Goal: Information Seeking & Learning: Learn about a topic

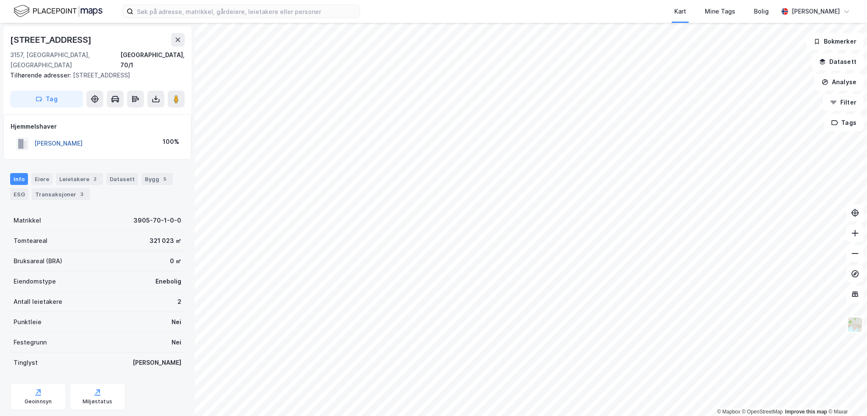
click at [0, 0] on button "[PERSON_NAME]" at bounding box center [0, 0] width 0 height 0
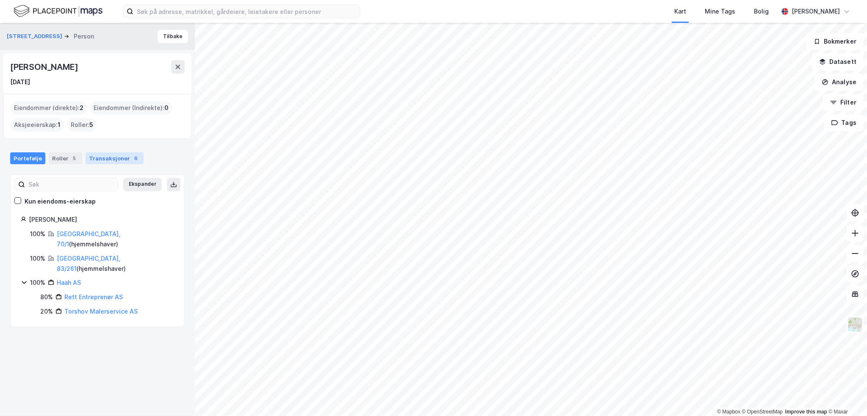
click at [108, 157] on div "Transaksjoner 6" at bounding box center [115, 159] width 58 height 12
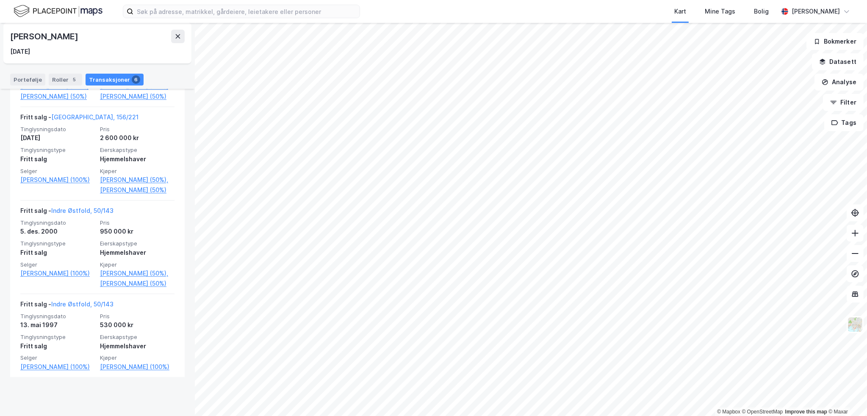
scroll to position [474, 0]
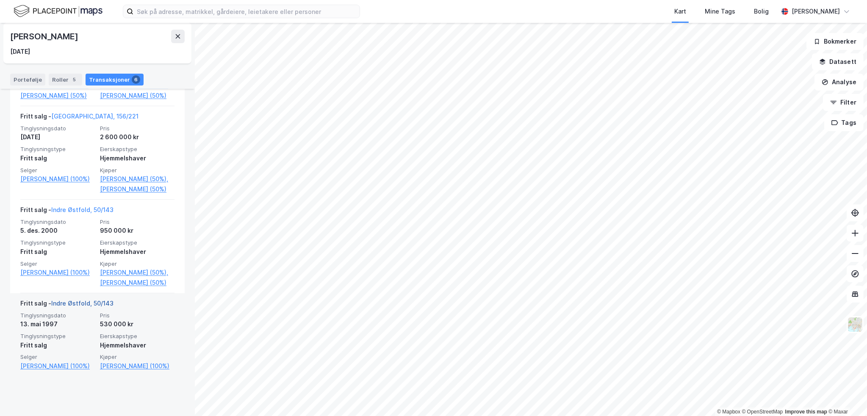
click at [88, 307] on link "Indre Østfold, 50/143" at bounding box center [82, 303] width 62 height 7
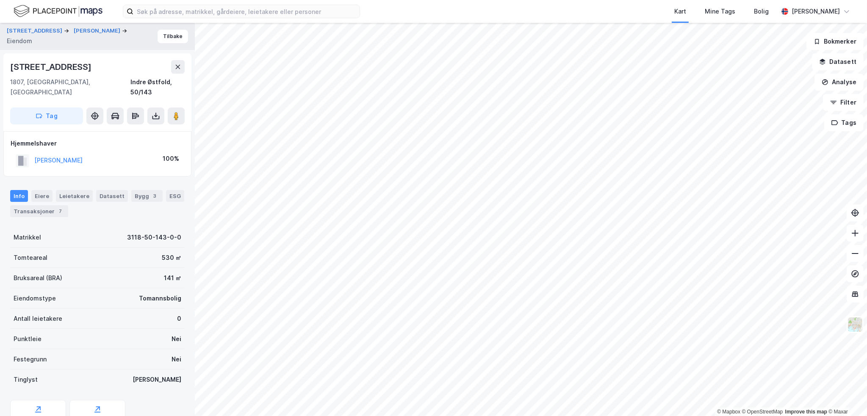
scroll to position [28, 0]
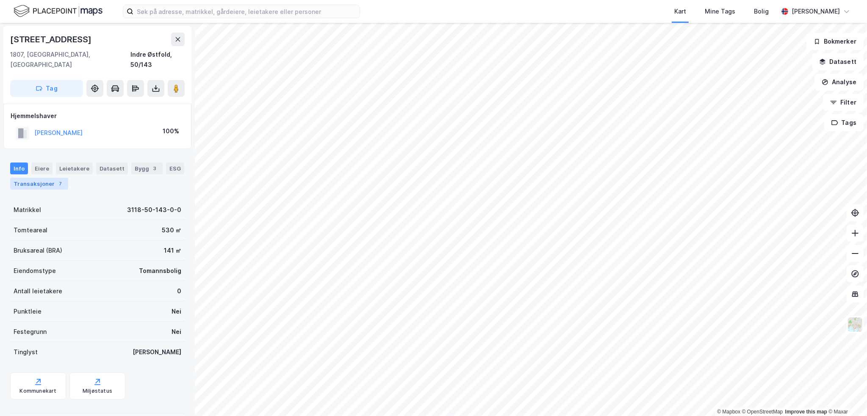
click at [52, 178] on div "Transaksjoner 7" at bounding box center [39, 184] width 58 height 12
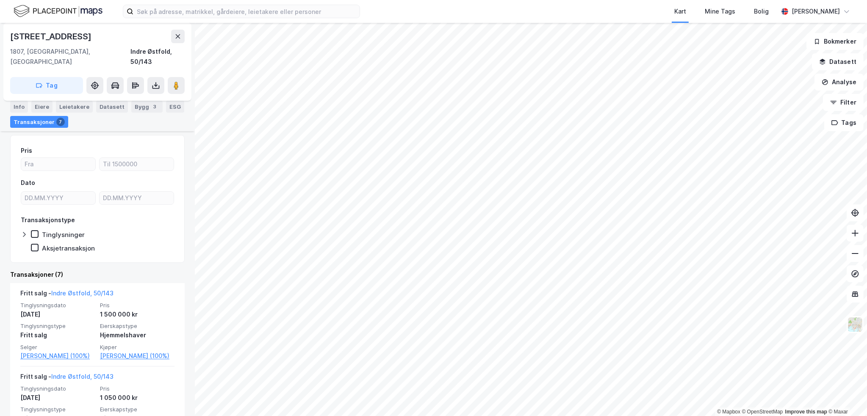
scroll to position [127, 0]
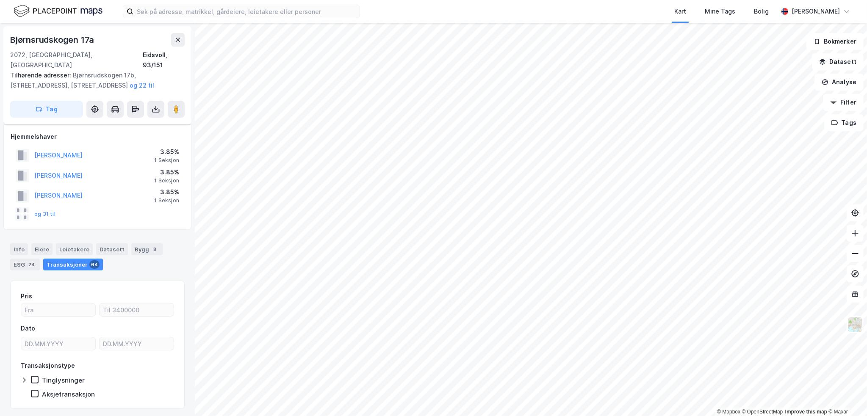
scroll to position [12, 0]
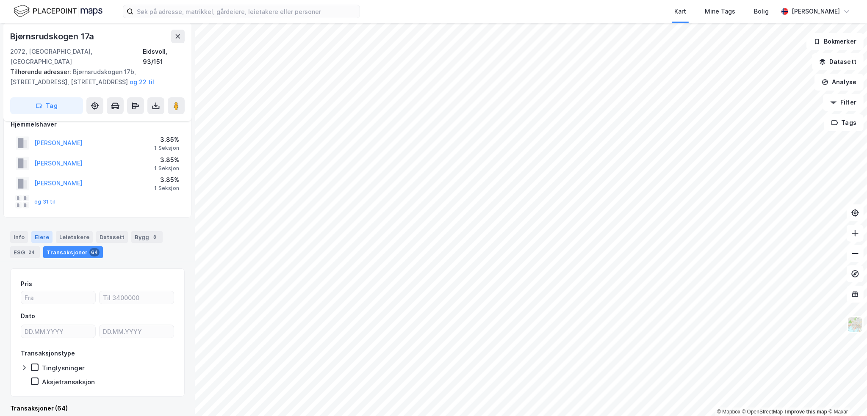
click at [36, 231] on div "Eiere" at bounding box center [41, 237] width 21 height 12
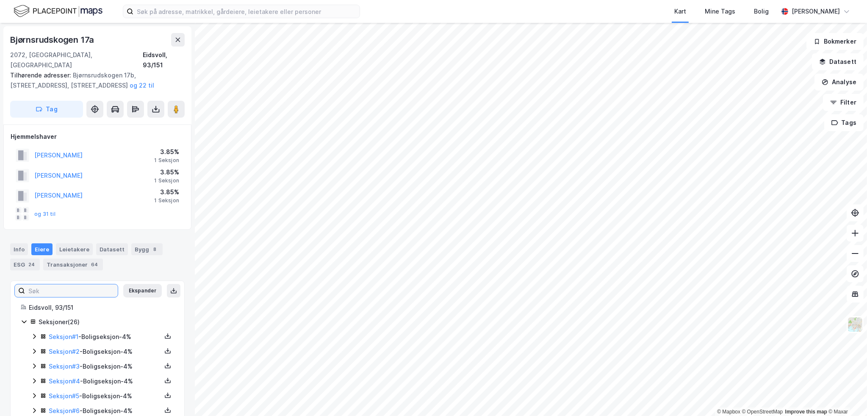
click at [95, 285] on input at bounding box center [71, 291] width 93 height 13
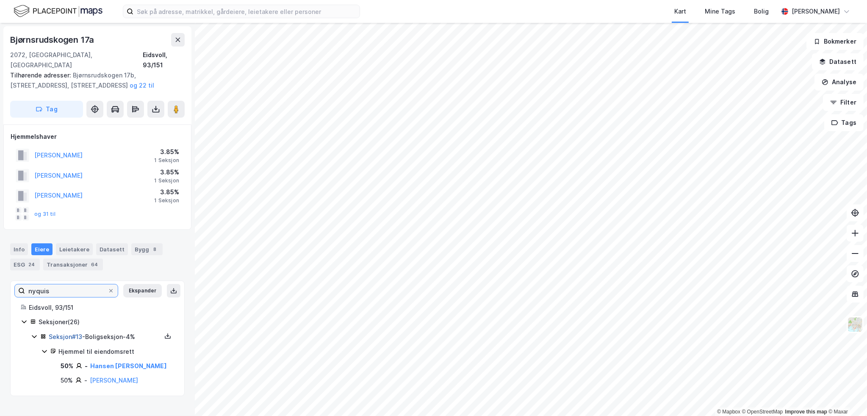
type input "nyquis"
click at [76, 333] on link "Seksjon # 13" at bounding box center [65, 336] width 33 height 7
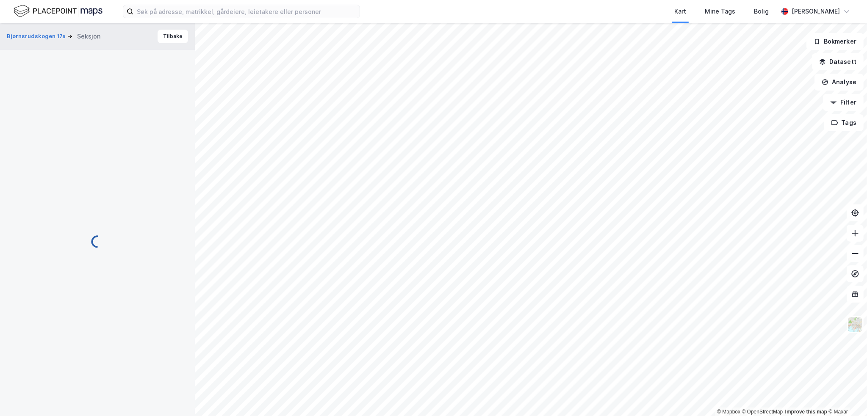
scroll to position [12, 0]
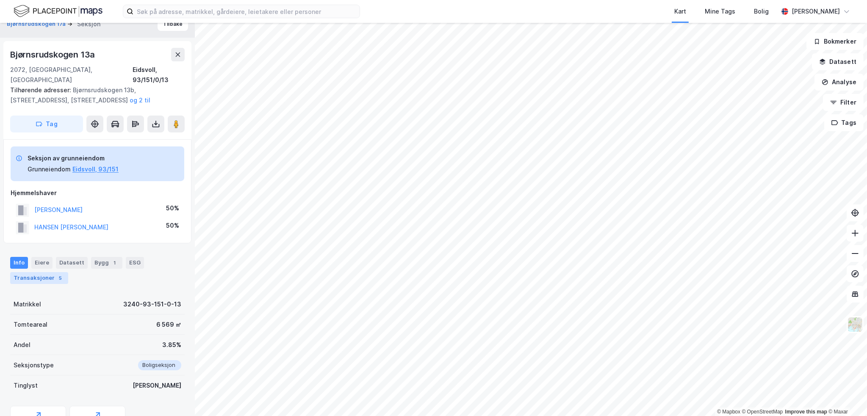
click at [36, 272] on div "Transaksjoner 5" at bounding box center [39, 278] width 58 height 12
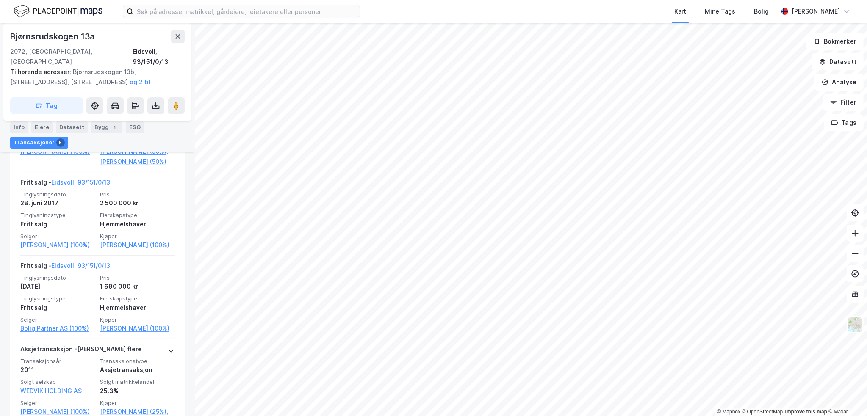
scroll to position [377, 0]
click at [159, 105] on icon at bounding box center [156, 106] width 7 height 3
click at [147, 116] on div "Last ned grunnbok" at bounding box center [119, 123] width 90 height 14
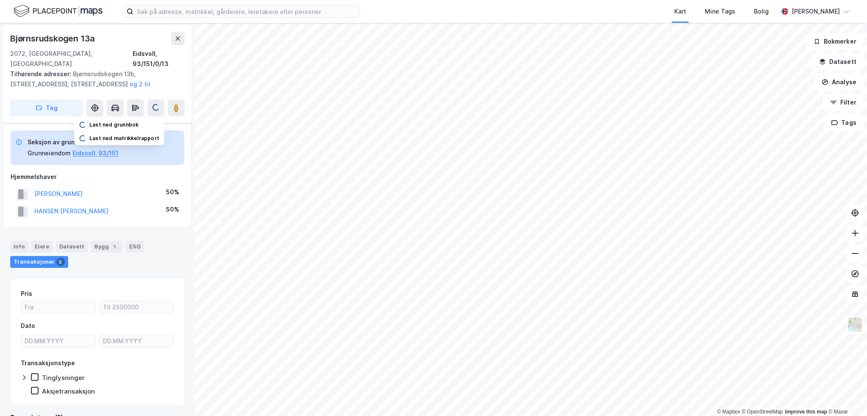
scroll to position [0, 0]
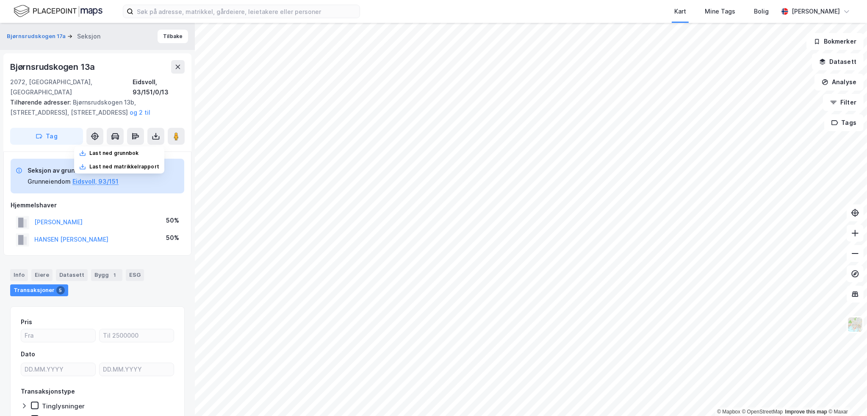
click at [83, 216] on div "[PERSON_NAME]" at bounding box center [49, 223] width 67 height 14
click at [0, 0] on button "[PERSON_NAME]" at bounding box center [0, 0] width 0 height 0
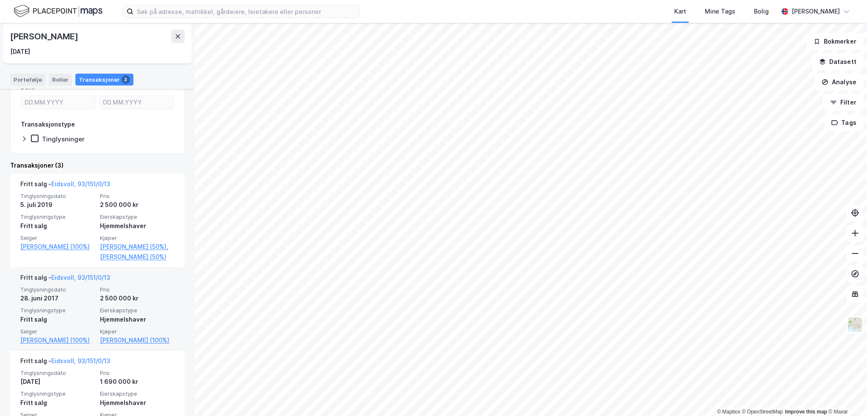
scroll to position [119, 0]
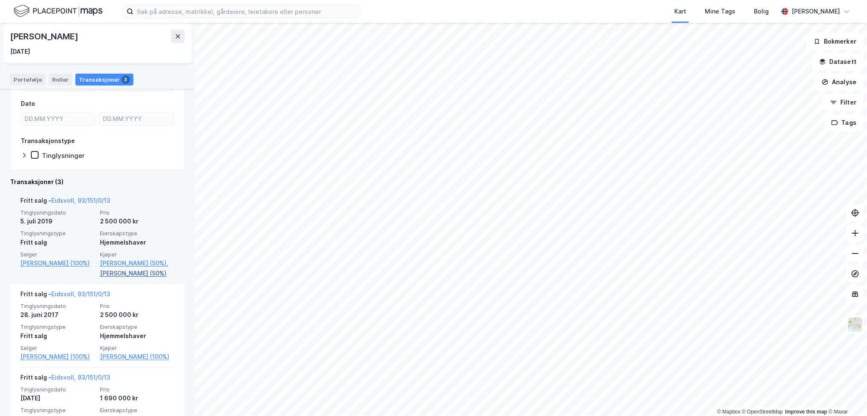
click at [125, 279] on link "[PERSON_NAME] (50%)" at bounding box center [137, 274] width 75 height 10
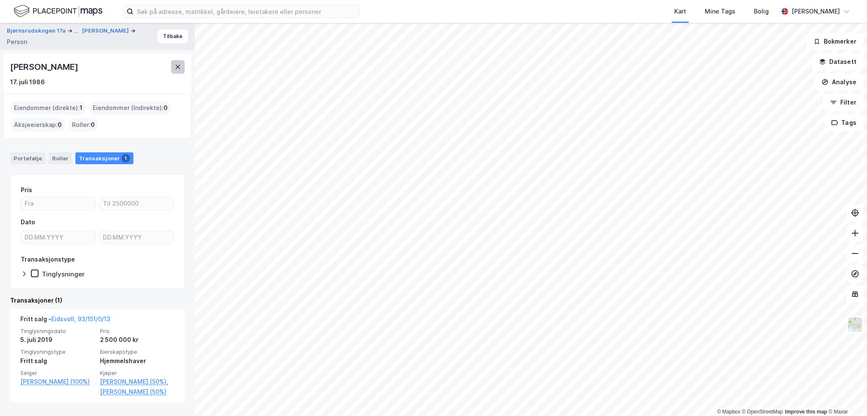
click at [176, 72] on button at bounding box center [178, 67] width 14 height 14
